Goal: Check status: Check status

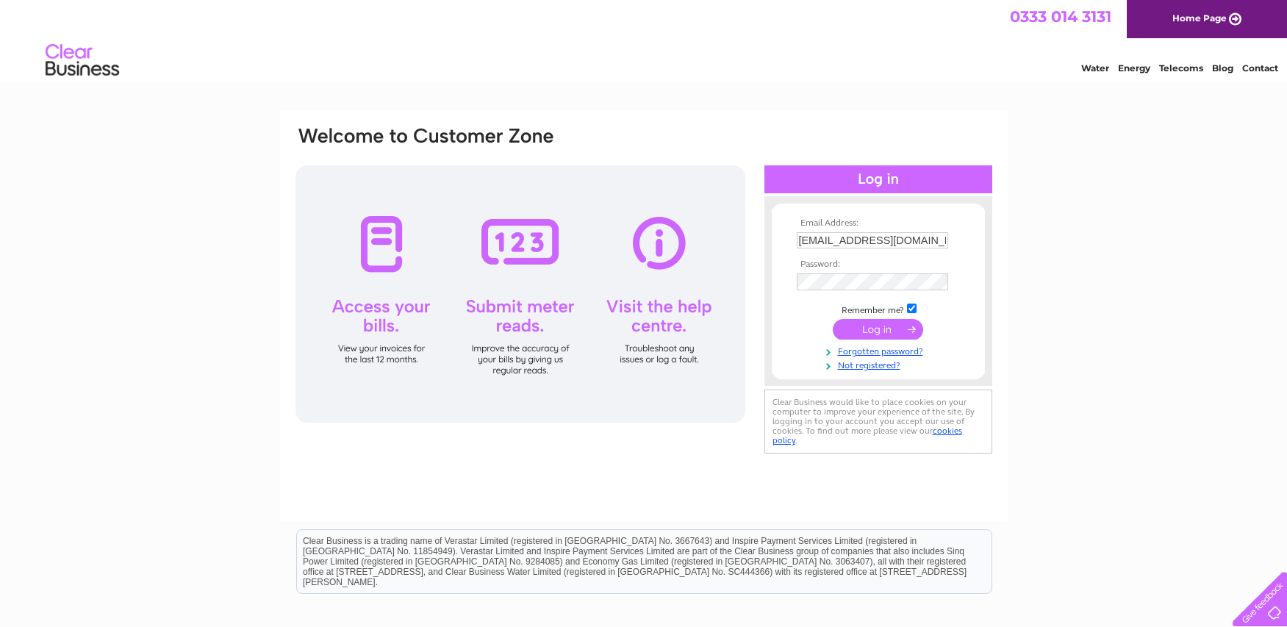
click at [880, 328] on input "submit" at bounding box center [878, 329] width 90 height 21
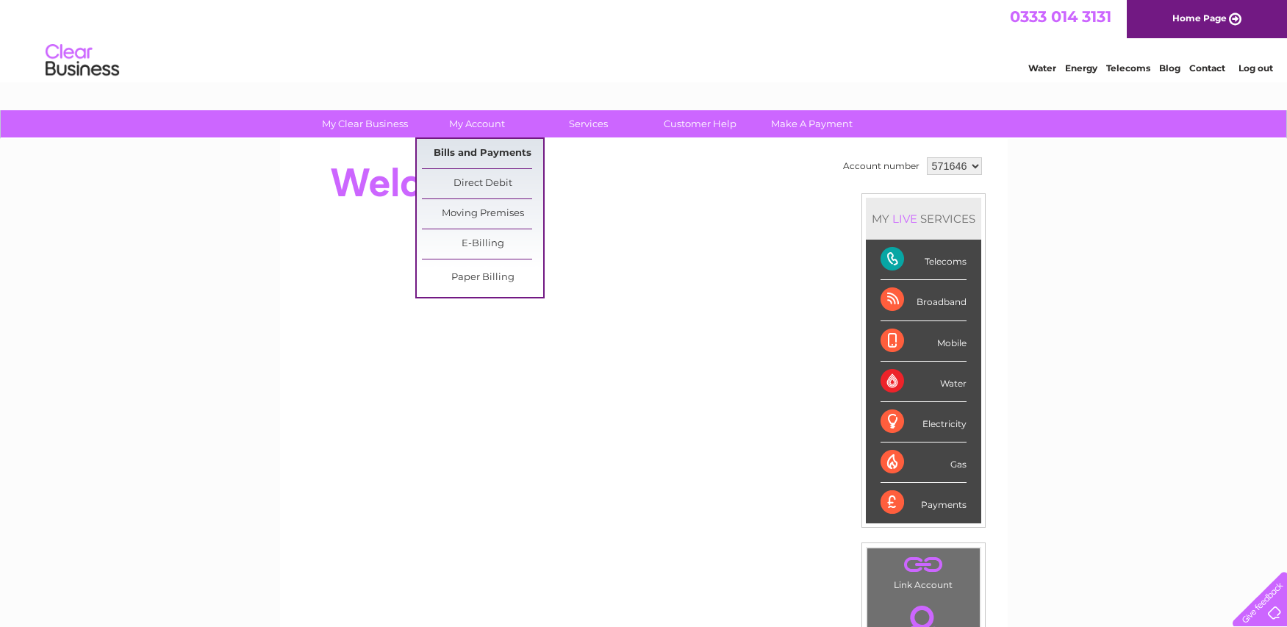
click at [481, 157] on link "Bills and Payments" at bounding box center [482, 153] width 121 height 29
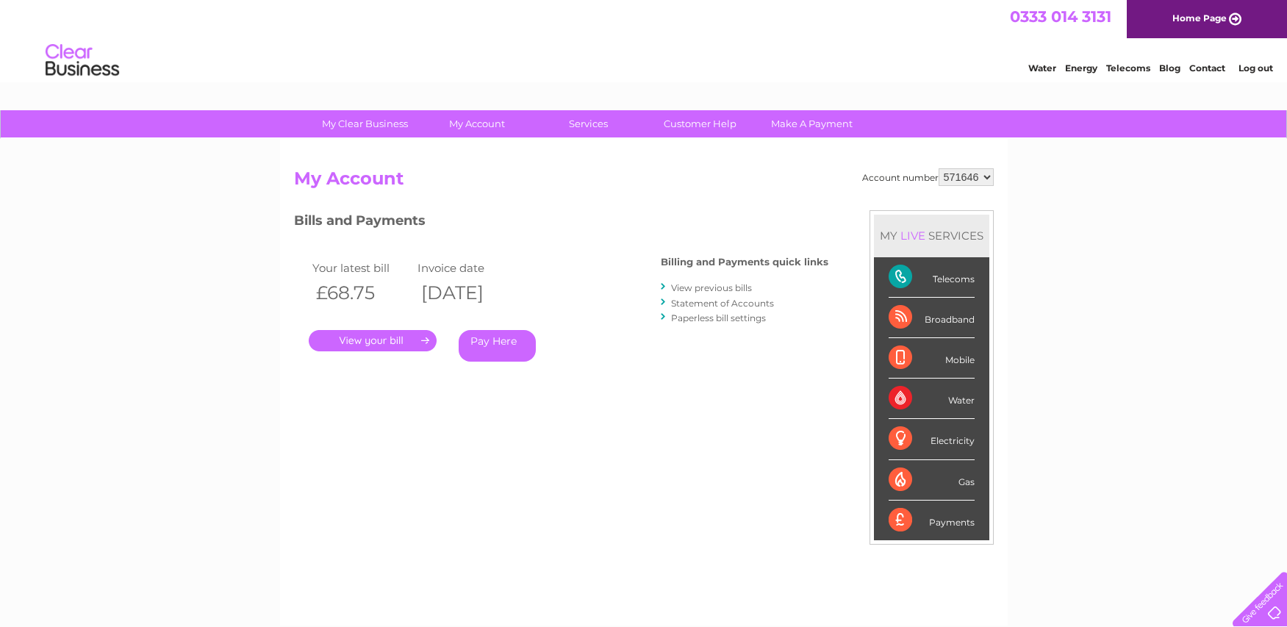
click at [376, 337] on link "." at bounding box center [373, 340] width 128 height 21
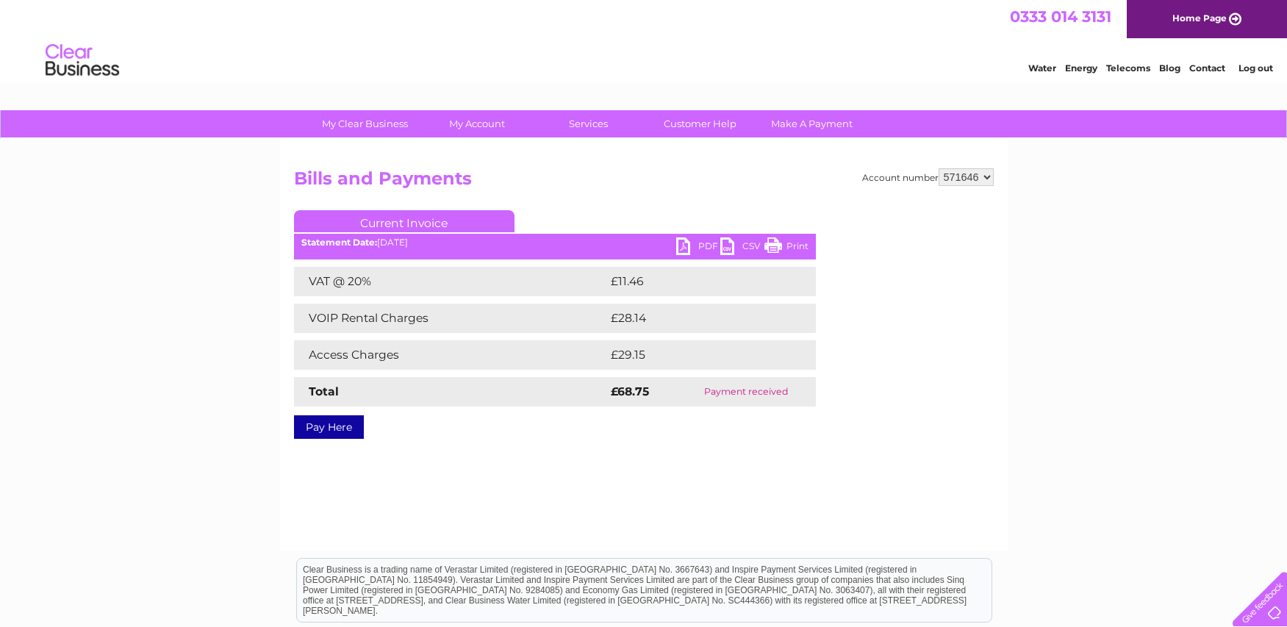
click at [681, 242] on link "PDF" at bounding box center [698, 247] width 44 height 21
click at [190, 314] on div "My Clear Business Login Details My Details My Preferences Link Account My Accou…" at bounding box center [643, 455] width 1287 height 691
